Goal: Transaction & Acquisition: Obtain resource

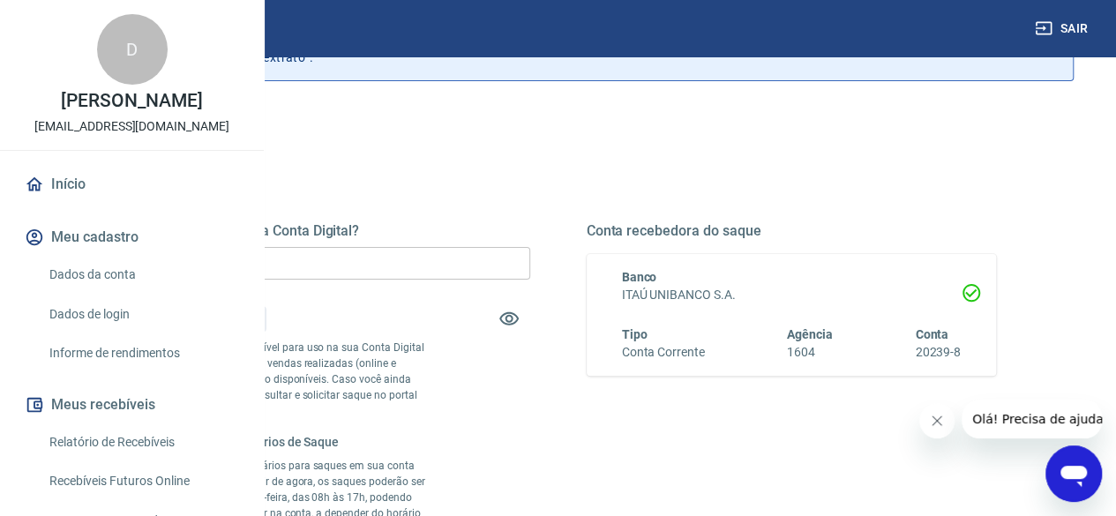
scroll to position [176, 0]
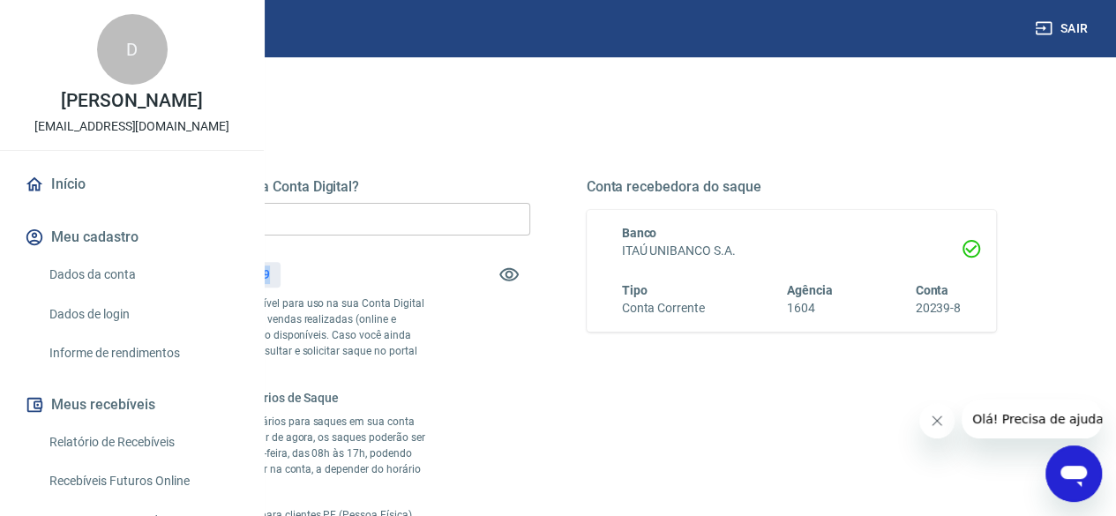
drag, startPoint x: 490, startPoint y: 271, endPoint x: 544, endPoint y: 276, distance: 55.0
click at [530, 276] on div "Saldo total*: R$ 154,59" at bounding box center [325, 274] width 410 height 42
copy p "154,59"
drag, startPoint x: 439, startPoint y: 220, endPoint x: 341, endPoint y: 211, distance: 99.2
click at [341, 211] on div "Quanto deseja sacar da Conta Digital? R$ 0,00 ​ Saldo total*: R$ 154,59 *Corres…" at bounding box center [558, 380] width 961 height 558
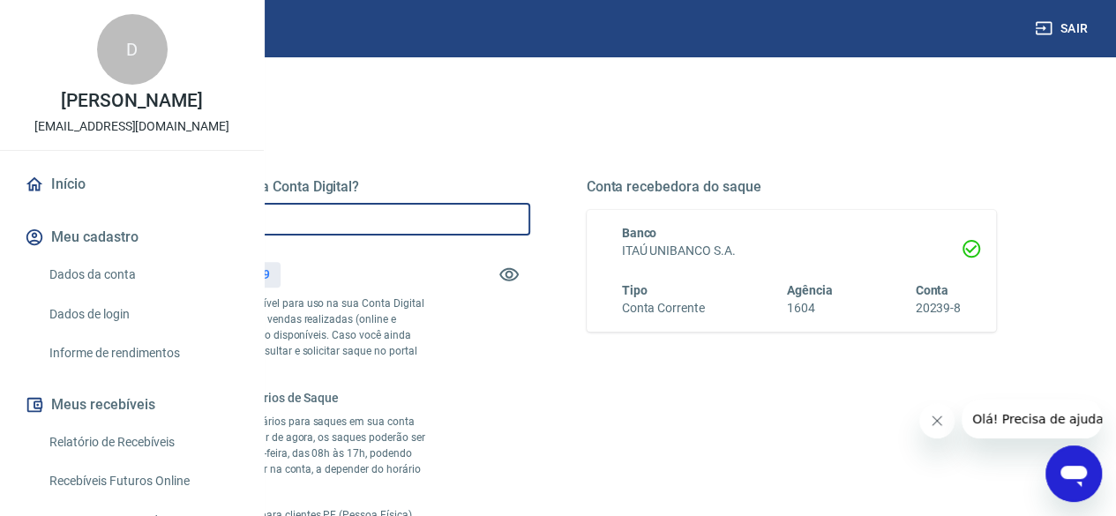
paste input "154,59"
type input "R$ 154,59"
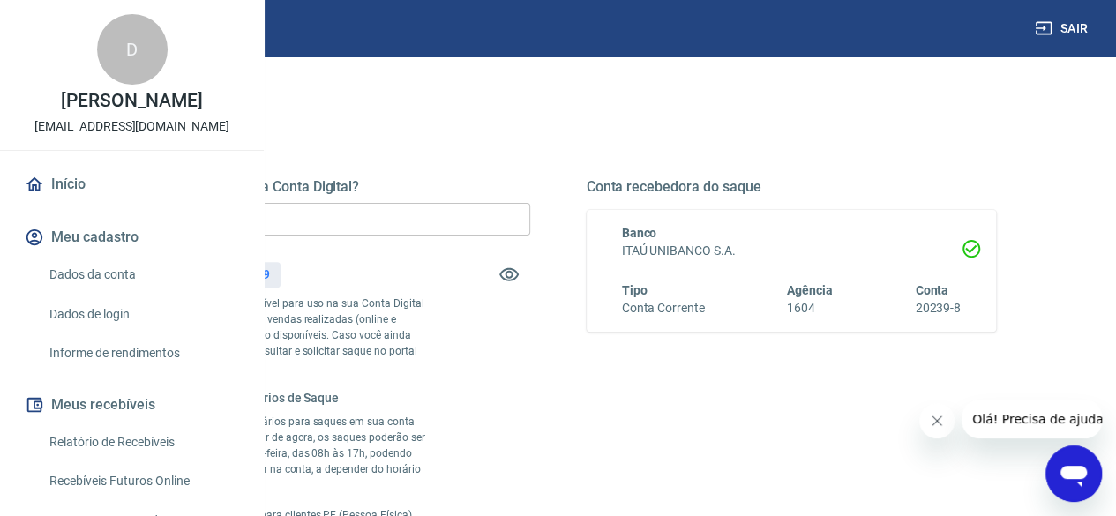
click at [683, 326] on div "Quanto deseja sacar da Conta Digital? R$ 154,59 ​ Saldo total*: R$ 154,59 *Corr…" at bounding box center [558, 370] width 876 height 385
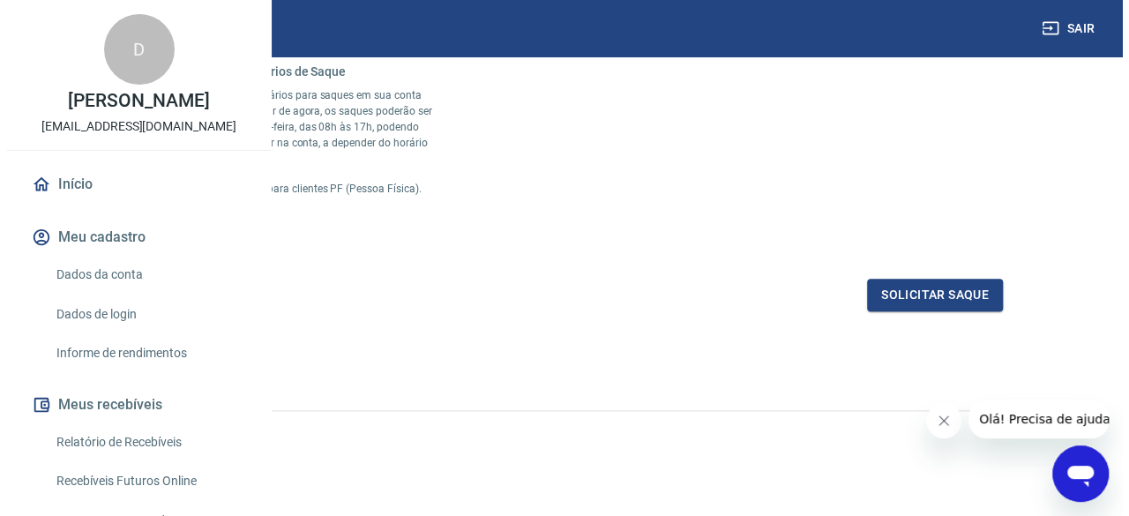
scroll to position [600, 0]
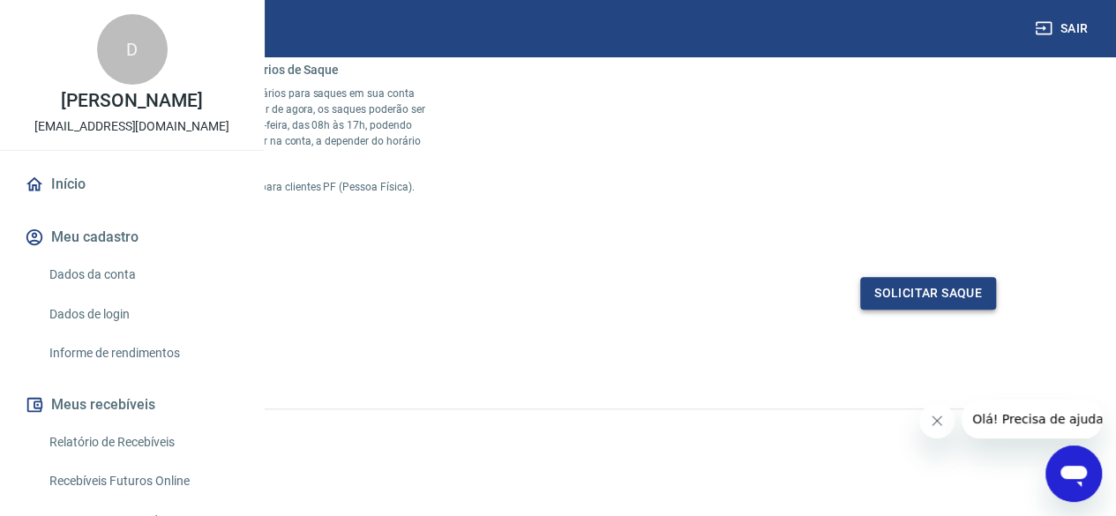
click at [958, 281] on button "Solicitar saque" at bounding box center [928, 293] width 136 height 33
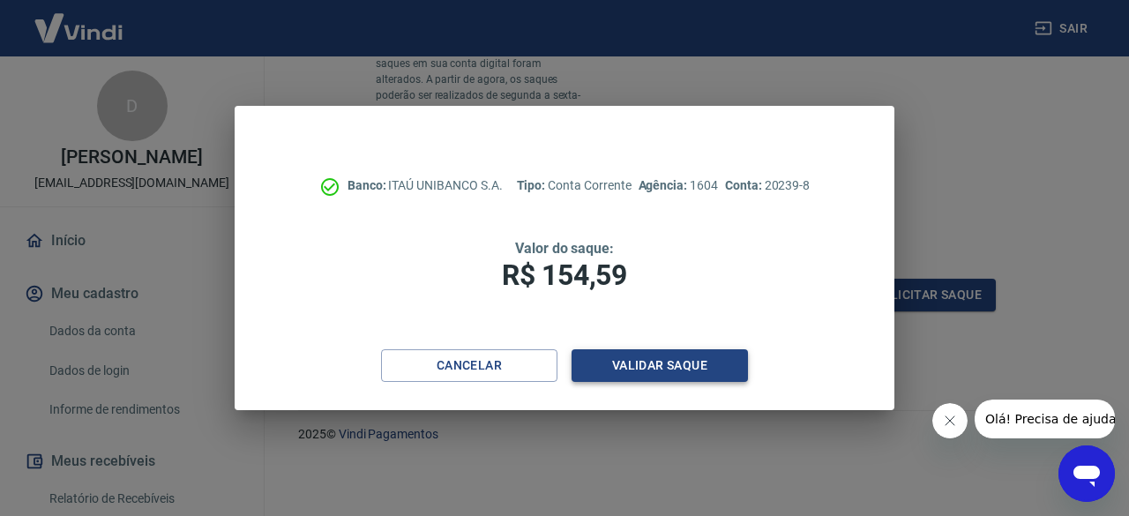
click at [647, 365] on button "Validar saque" at bounding box center [660, 365] width 176 height 33
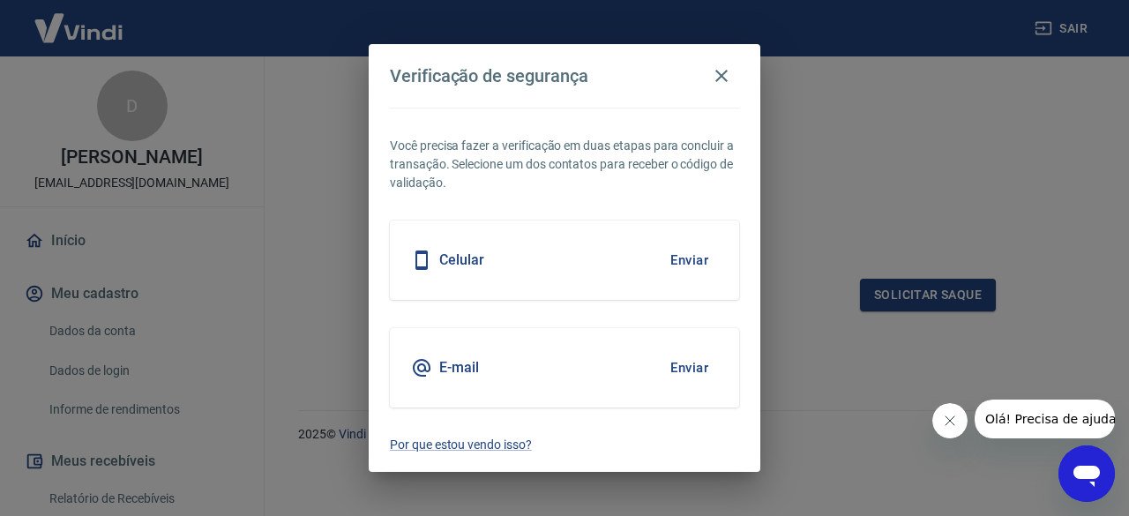
click at [680, 370] on button "Enviar" at bounding box center [689, 367] width 57 height 37
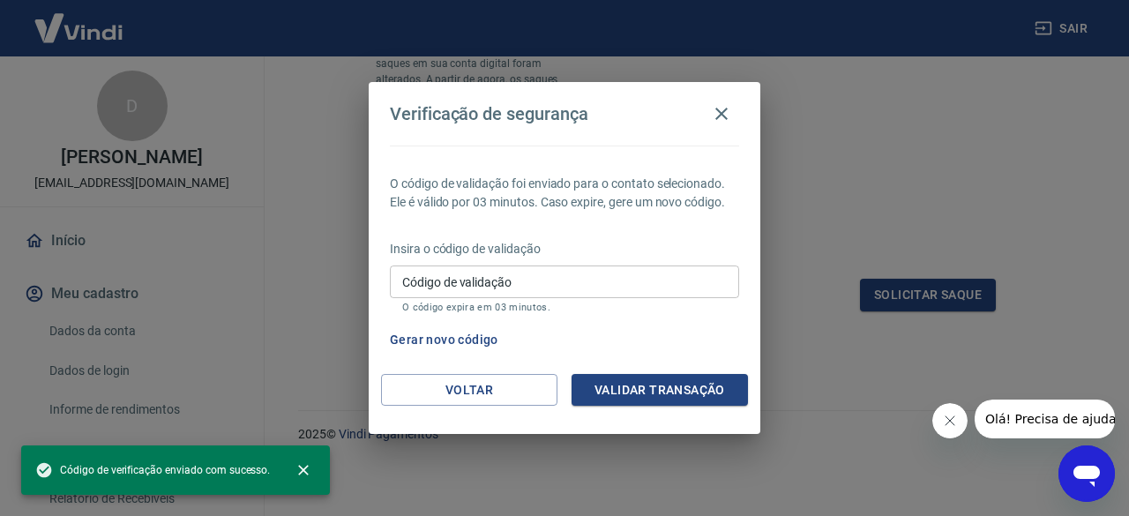
click at [487, 281] on input "Código de validação" at bounding box center [564, 282] width 349 height 33
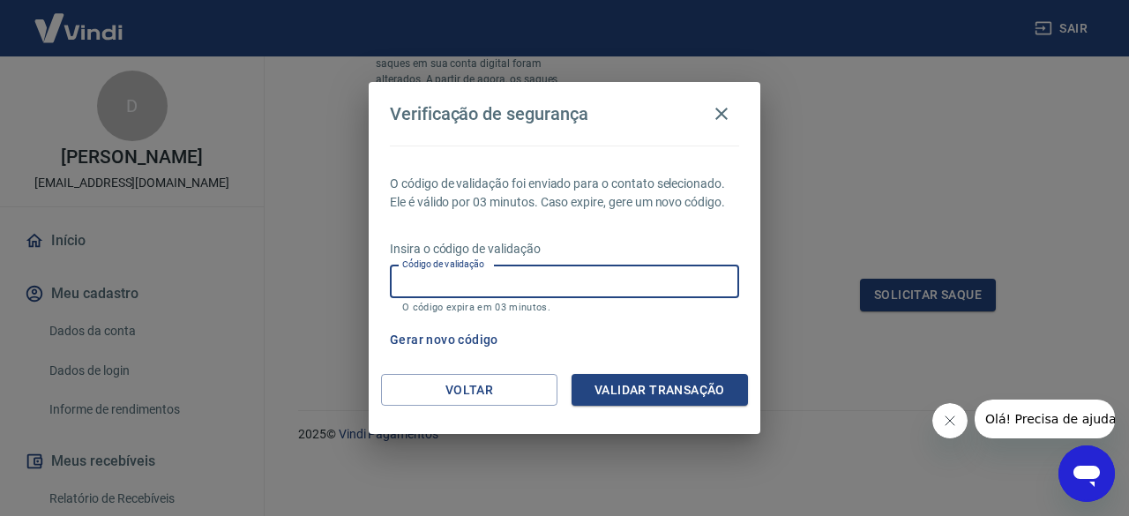
paste input "271474"
type input "271474"
click at [672, 387] on button "Validar transação" at bounding box center [660, 390] width 176 height 33
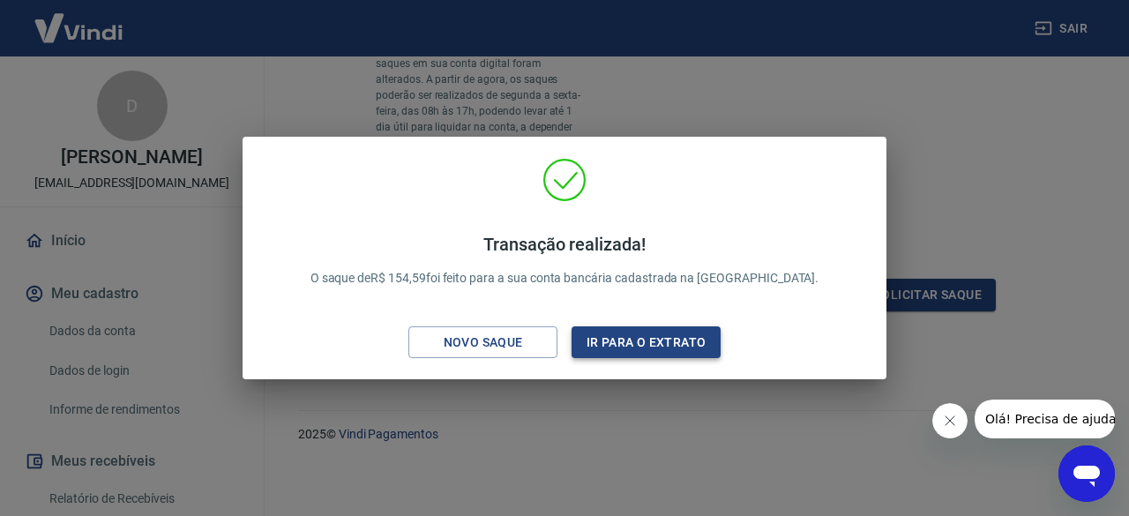
click at [668, 343] on button "Ir para o extrato" at bounding box center [646, 342] width 149 height 33
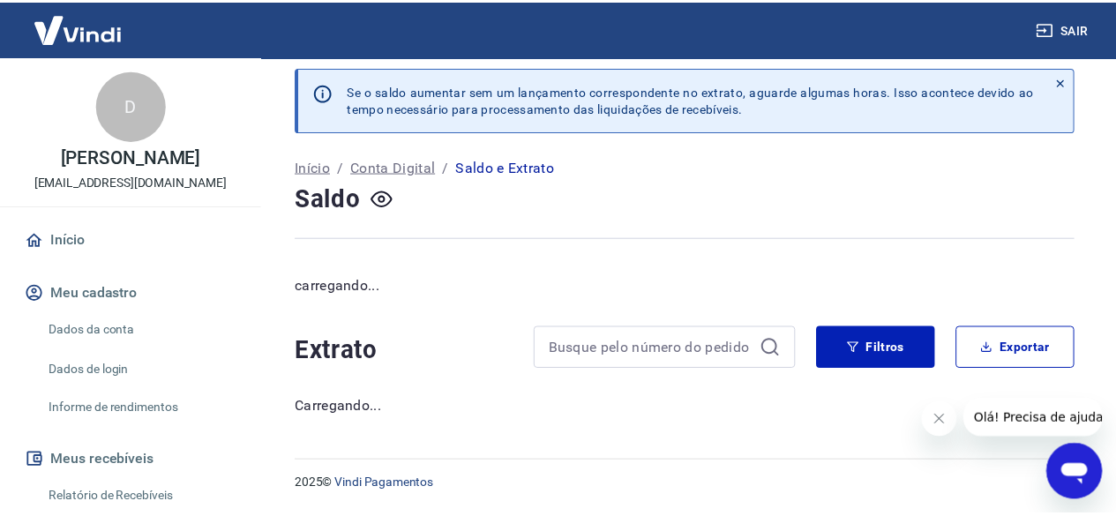
scroll to position [9, 0]
